Goal: Information Seeking & Learning: Find specific fact

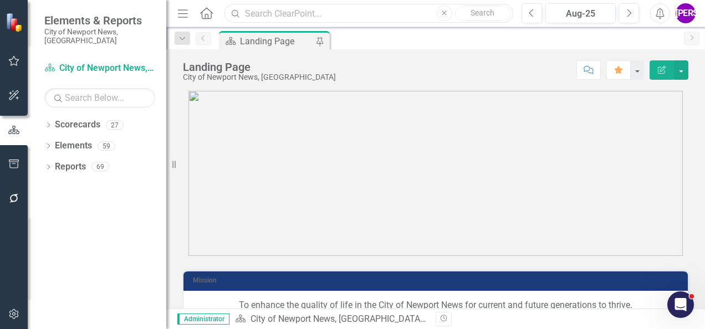
click at [343, 14] on input "text" at bounding box center [369, 13] width 289 height 19
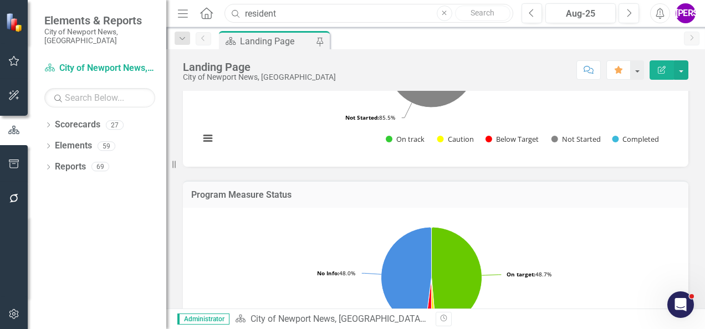
type input "residents"
drag, startPoint x: 261, startPoint y: 22, endPoint x: 293, endPoint y: 13, distance: 33.4
click at [293, 13] on input "residents" at bounding box center [369, 13] width 289 height 19
drag, startPoint x: 300, startPoint y: 17, endPoint x: 238, endPoint y: 21, distance: 61.7
click at [238, 21] on input "residents" at bounding box center [369, 13] width 289 height 19
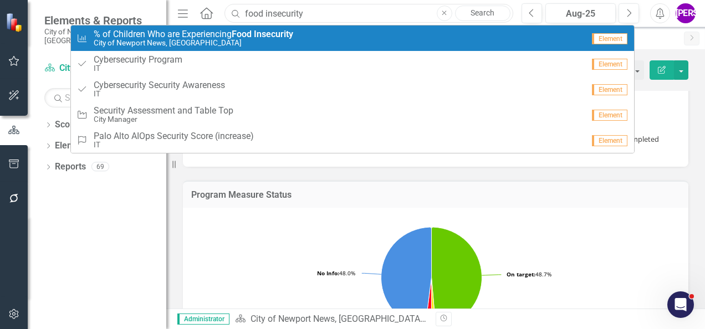
type input "food insecurity"
click at [287, 43] on small "City of Newport News, [GEOGRAPHIC_DATA]" at bounding box center [194, 43] width 200 height 8
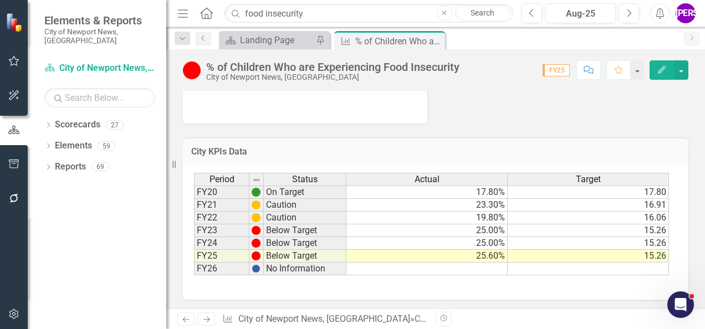
scroll to position [488, 0]
click at [453, 67] on div "% of Children Who are Experiencing Food Insecurity" at bounding box center [332, 67] width 253 height 12
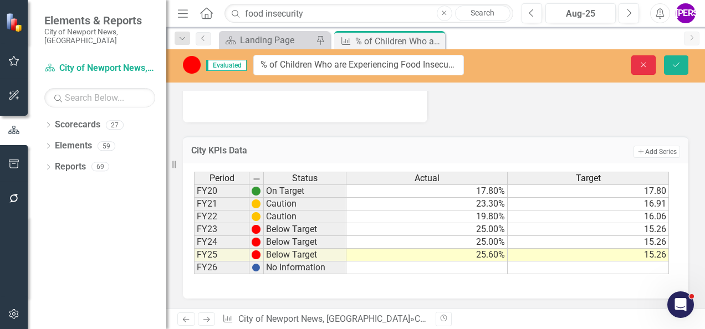
click at [649, 62] on icon "Close" at bounding box center [644, 65] width 10 height 8
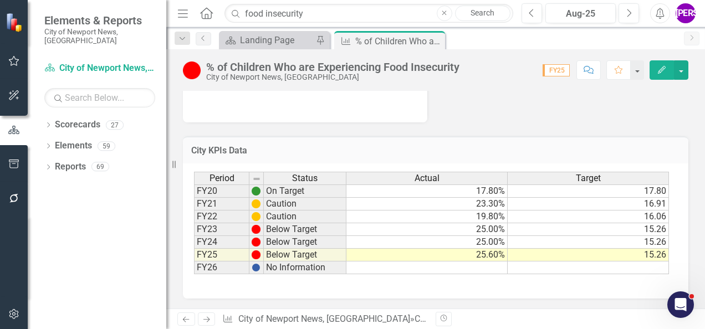
scroll to position [488, 0]
click at [432, 39] on icon at bounding box center [435, 41] width 6 height 6
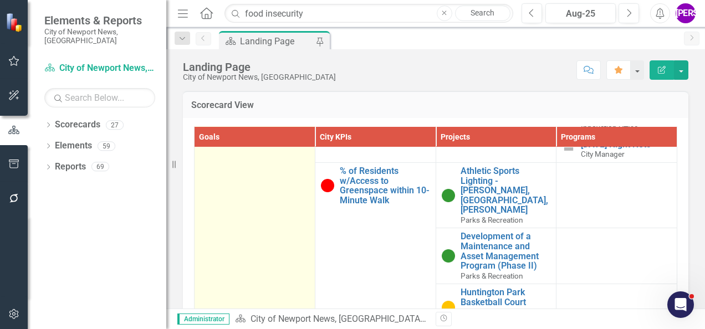
scroll to position [887, 0]
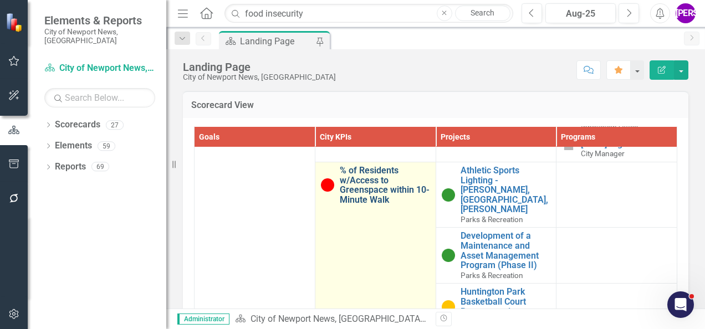
click at [363, 191] on link "% of Residents w/Access to Greenspace within 10-Minute Walk" at bounding box center [385, 185] width 90 height 39
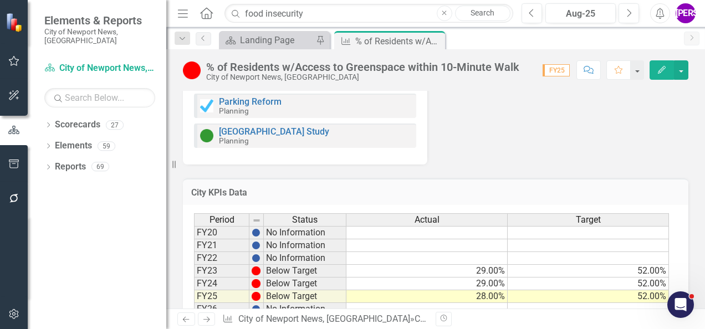
scroll to position [936, 0]
